Goal: Check status: Check status

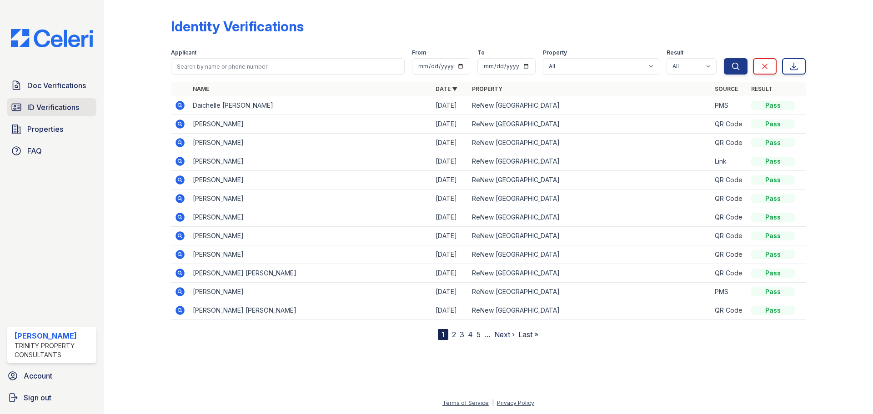
click at [64, 108] on span "ID Verifications" at bounding box center [53, 107] width 52 height 11
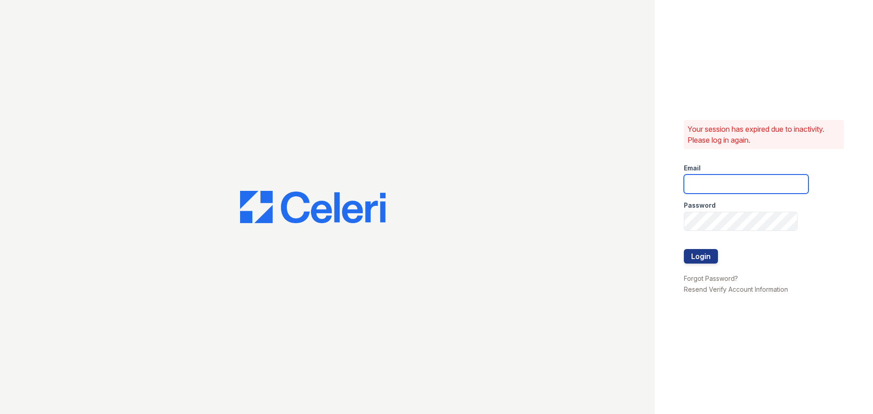
type input "abailey@trinity-pm.com"
click at [54, 84] on div at bounding box center [327, 207] width 655 height 414
click at [713, 262] on button "Login" at bounding box center [701, 256] width 34 height 15
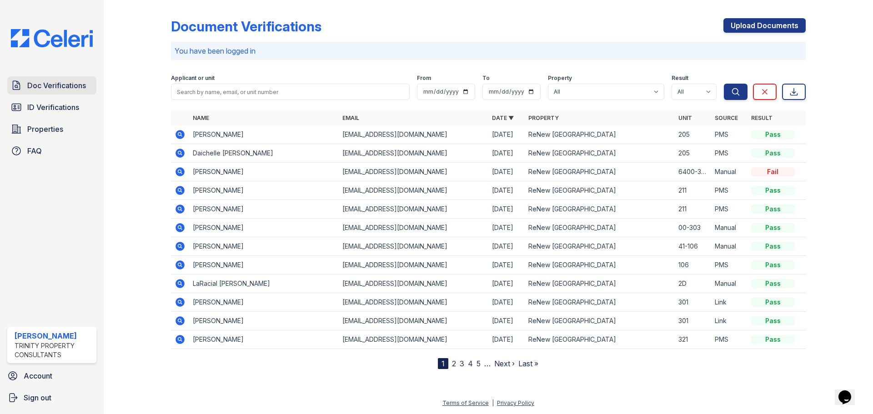
click at [61, 91] on span "Doc Verifications" at bounding box center [56, 85] width 59 height 11
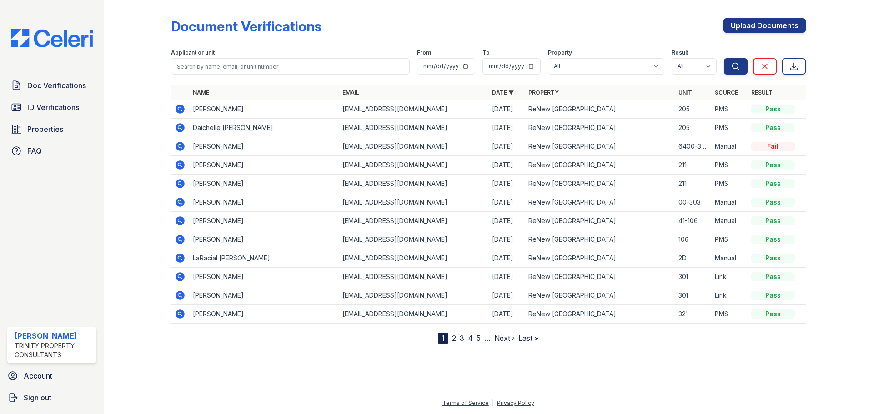
click at [183, 130] on icon at bounding box center [179, 127] width 9 height 9
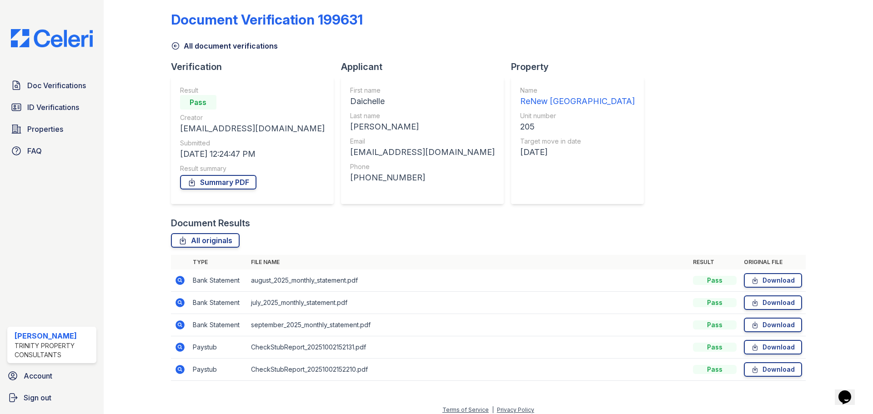
scroll to position [14, 0]
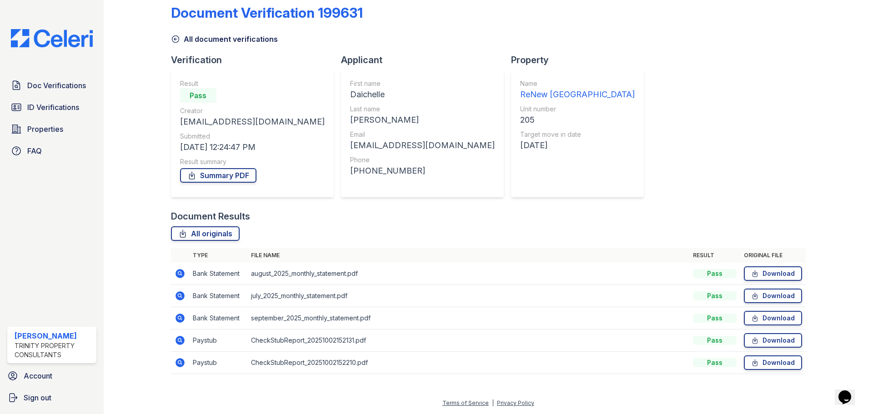
click at [185, 362] on icon at bounding box center [180, 362] width 11 height 11
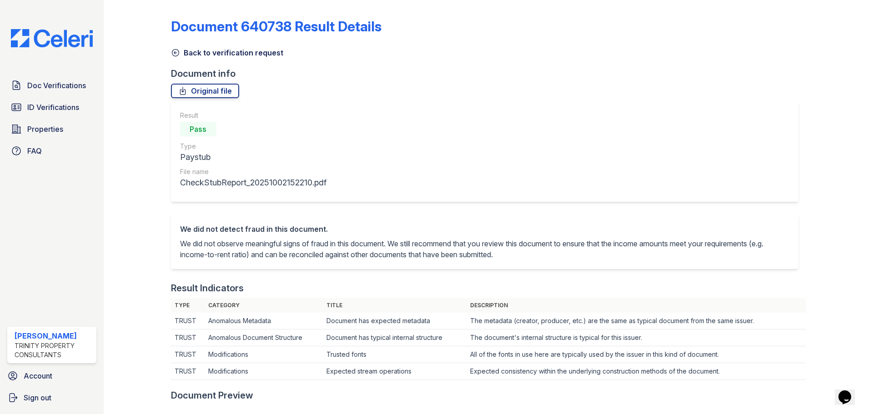
click at [173, 52] on icon at bounding box center [175, 52] width 9 height 9
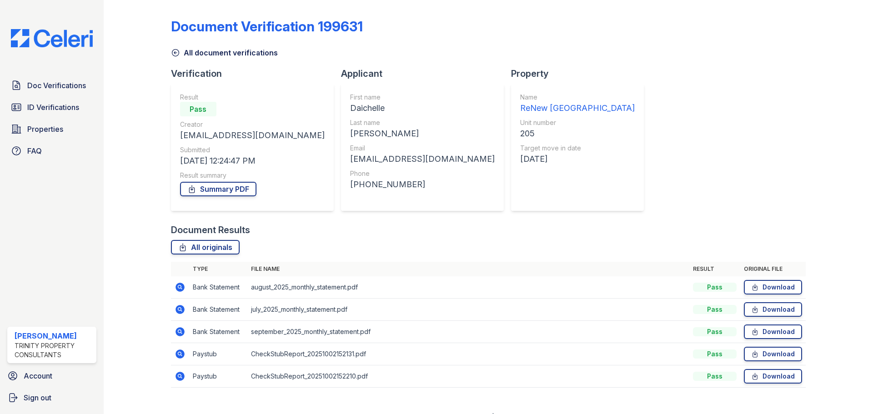
click at [175, 329] on icon at bounding box center [180, 331] width 11 height 11
